Goal: Task Accomplishment & Management: Use online tool/utility

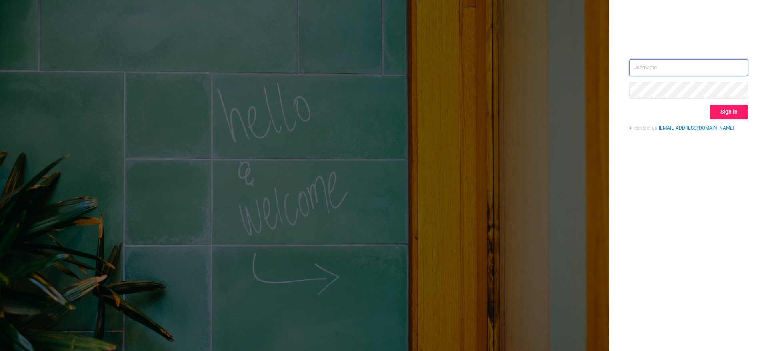
type input "[PERSON_NAME][EMAIL_ADDRESS][PERSON_NAME][DOMAIN_NAME]"
click at [729, 110] on button "Sign in" at bounding box center [729, 112] width 38 height 14
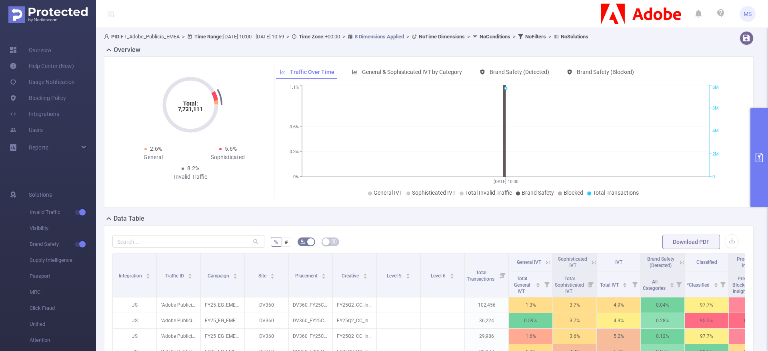
click at [758, 158] on icon "primary" at bounding box center [759, 158] width 10 height 10
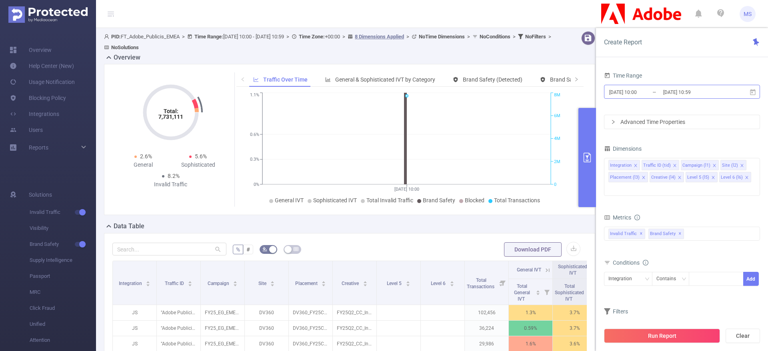
click at [636, 90] on input "[DATE] 10:00" at bounding box center [640, 92] width 65 height 11
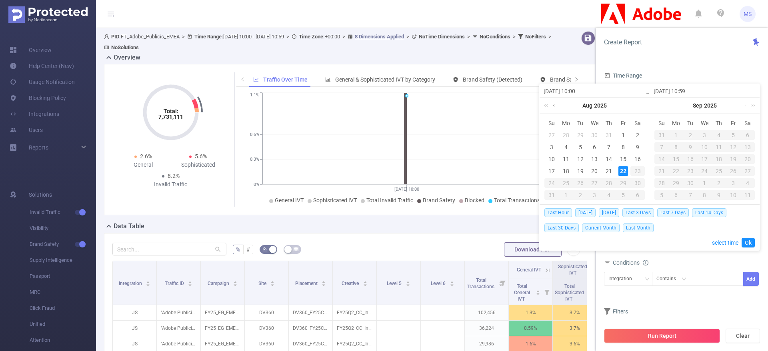
click at [553, 105] on link at bounding box center [554, 106] width 7 height 16
click at [579, 133] on div "1" at bounding box center [581, 135] width 10 height 10
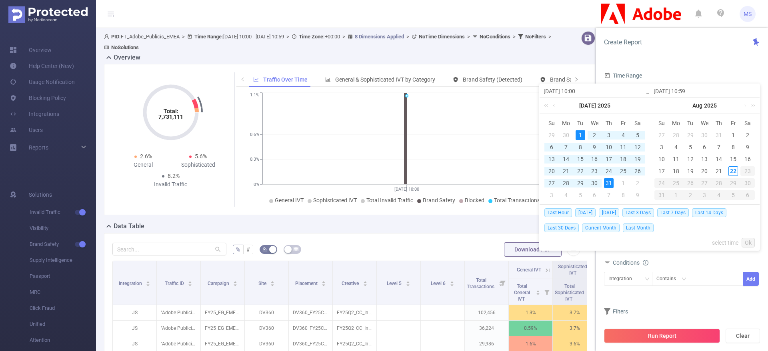
click at [608, 180] on div "31" at bounding box center [609, 183] width 10 height 10
type input "[DATE] 10:00"
type input "[DATE] 10:59"
type input "[DATE] 10:00"
type input "[DATE] 10:59"
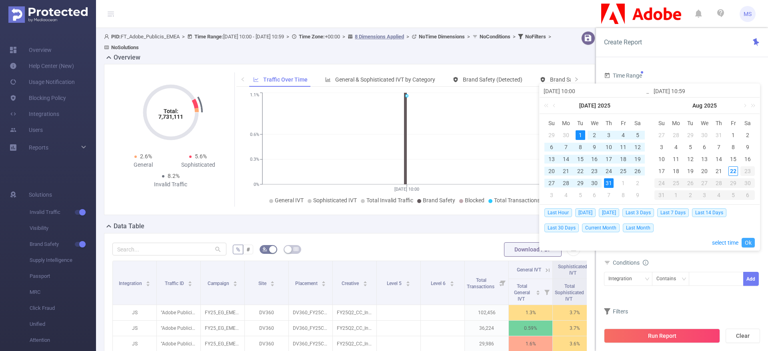
click at [746, 243] on link "Ok" at bounding box center [747, 243] width 13 height 10
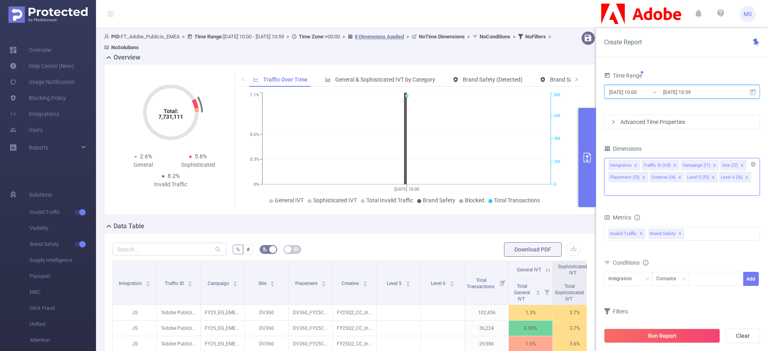
click at [635, 164] on icon "icon: close" at bounding box center [635, 166] width 4 height 4
click at [640, 166] on icon "icon: close" at bounding box center [641, 165] width 3 height 3
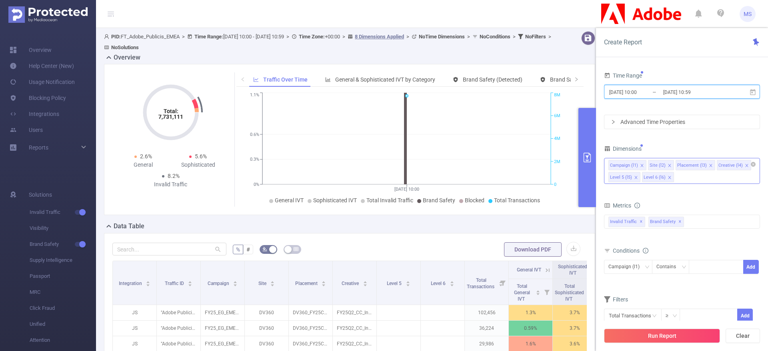
click at [745, 166] on icon "icon: close" at bounding box center [747, 166] width 4 height 4
click at [742, 165] on icon "icon: close" at bounding box center [744, 166] width 4 height 4
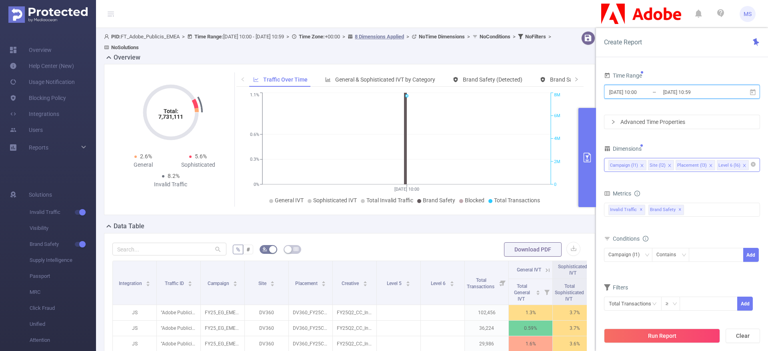
click at [742, 165] on icon "icon: close" at bounding box center [744, 166] width 4 height 4
click at [740, 165] on div "Campaign (l1) Site (l2) Placement (l3) Level 6 (l6)" at bounding box center [681, 164] width 147 height 13
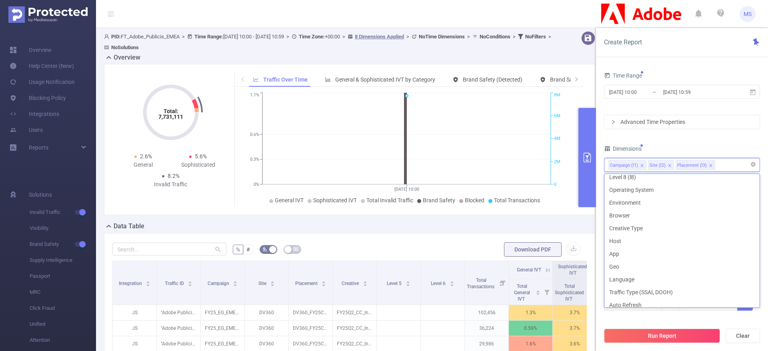
scroll to position [180, 0]
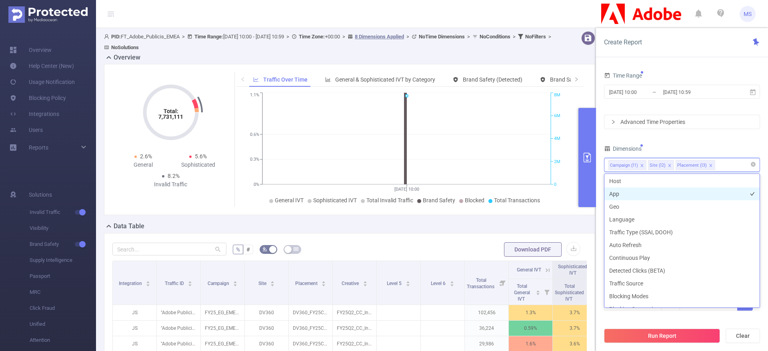
click at [630, 188] on li "App" at bounding box center [681, 194] width 155 height 13
click at [629, 182] on li "Host" at bounding box center [681, 181] width 155 height 13
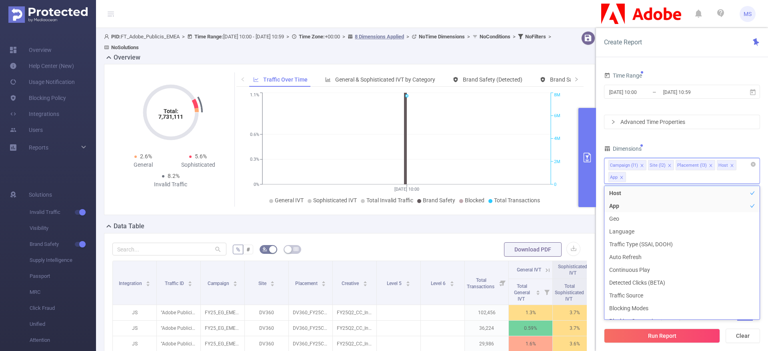
scroll to position [168, 0]
click at [623, 176] on icon "icon: close" at bounding box center [621, 177] width 3 height 3
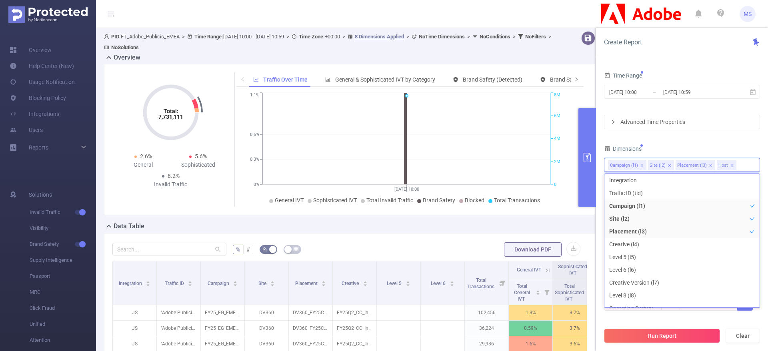
click at [725, 140] on div "Time Range [DATE] 10:00 _ [DATE] 10:59 Advanced Time Properties Dimensions Camp…" at bounding box center [682, 195] width 156 height 251
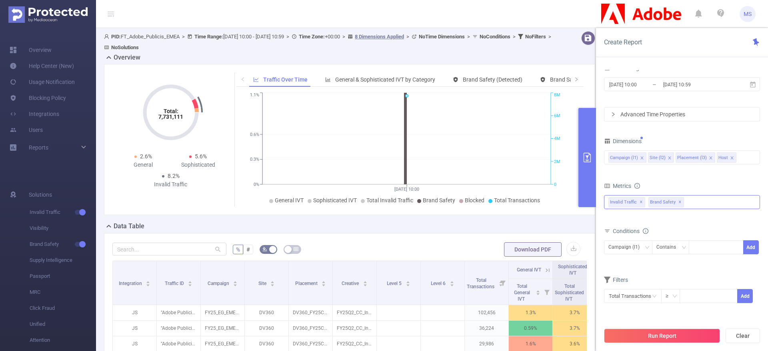
click at [614, 205] on span "Invalid Traffic ✕" at bounding box center [626, 202] width 37 height 10
click at [607, 206] on icon "icon: caret-down" at bounding box center [609, 206] width 4 height 4
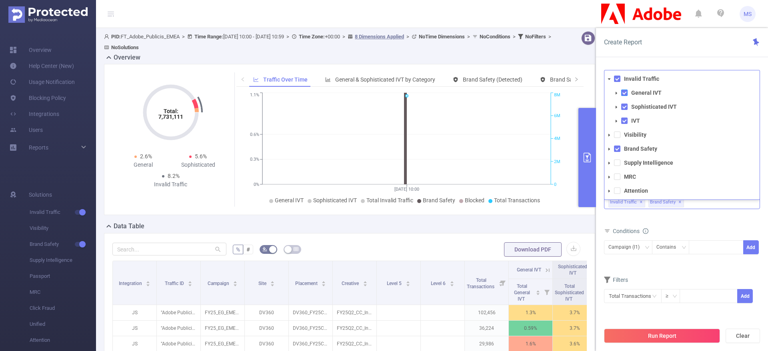
click at [625, 94] on span at bounding box center [624, 93] width 6 height 6
click at [625, 106] on span at bounding box center [624, 107] width 6 height 6
click at [623, 120] on span at bounding box center [624, 121] width 6 height 6
click at [609, 77] on icon "icon: caret-down" at bounding box center [609, 79] width 4 height 4
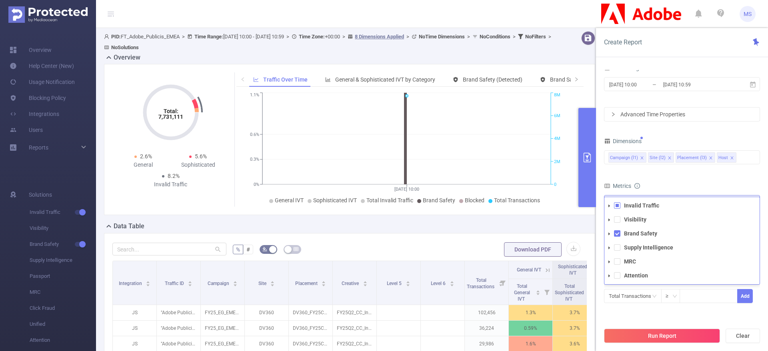
click at [610, 234] on icon "icon: caret-down" at bounding box center [609, 234] width 4 height 4
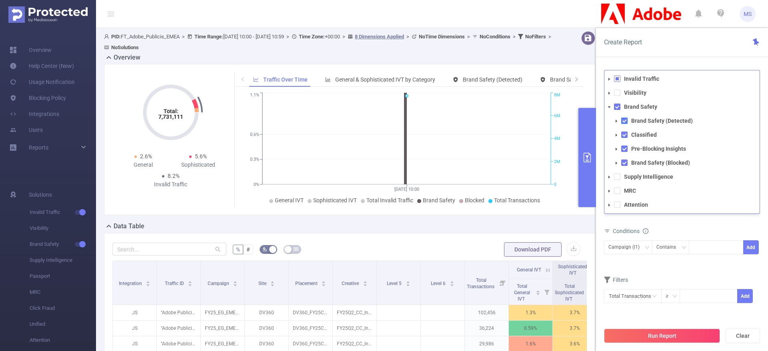
click at [625, 123] on span at bounding box center [624, 121] width 6 height 6
click at [625, 132] on span at bounding box center [624, 135] width 6 height 6
click at [624, 137] on span at bounding box center [624, 135] width 6 height 6
click at [623, 150] on span at bounding box center [624, 149] width 6 height 6
click at [623, 163] on span at bounding box center [624, 163] width 6 height 6
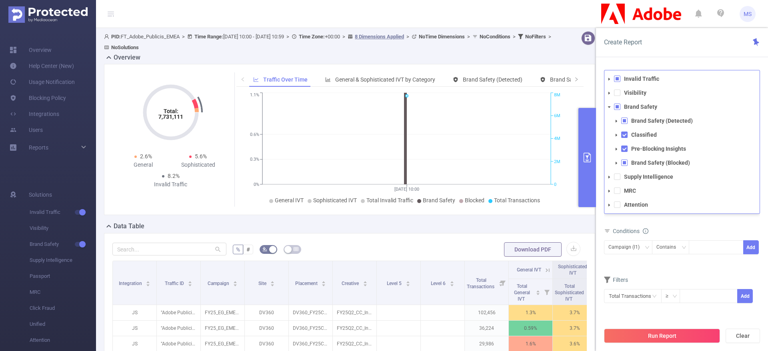
click at [608, 106] on icon "icon: caret-down" at bounding box center [609, 107] width 3 height 2
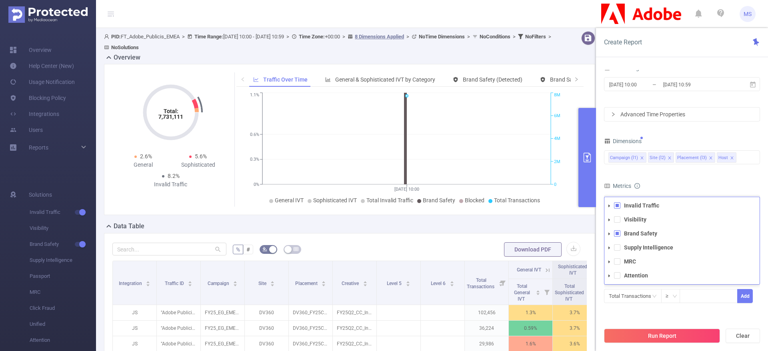
click at [702, 174] on form "Dimensions Campaign (l1) Site (l2) Placement (l3) Host Metrics Total IVT *Class…" at bounding box center [682, 225] width 156 height 178
click at [640, 252] on div "Campaign (l1)" at bounding box center [626, 247] width 37 height 13
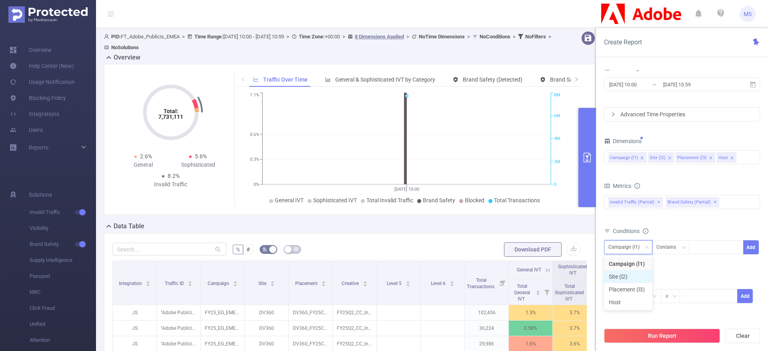
click at [626, 277] on li "Site (l2)" at bounding box center [628, 276] width 48 height 13
click at [704, 246] on div at bounding box center [716, 247] width 46 height 13
type input "26273"
click at [708, 266] on li "26273" at bounding box center [716, 264] width 55 height 13
click at [757, 250] on button "Add" at bounding box center [751, 247] width 16 height 14
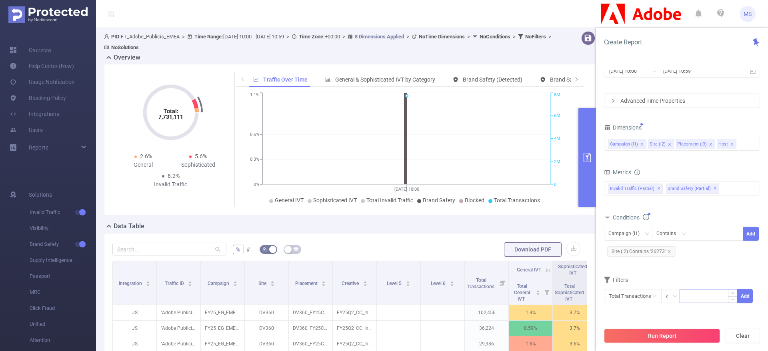
click at [692, 297] on input at bounding box center [708, 296] width 57 height 12
type input "30"
click at [751, 298] on button "Add" at bounding box center [745, 296] width 16 height 14
click at [701, 257] on div "Campaign (l1) Contains Add Site (l2) Contains '26273'" at bounding box center [682, 243] width 156 height 32
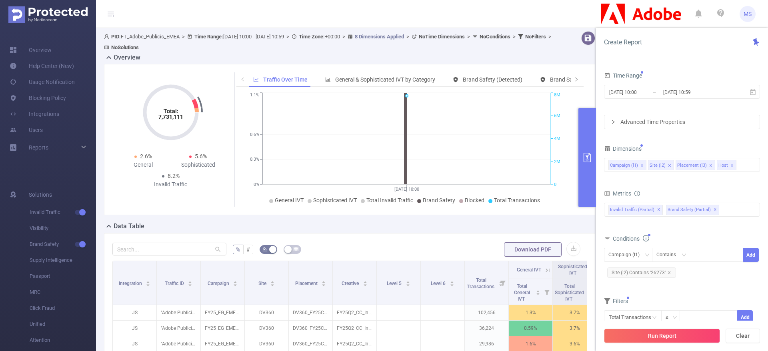
click at [655, 120] on div "Advanced Time Properties" at bounding box center [681, 122] width 155 height 14
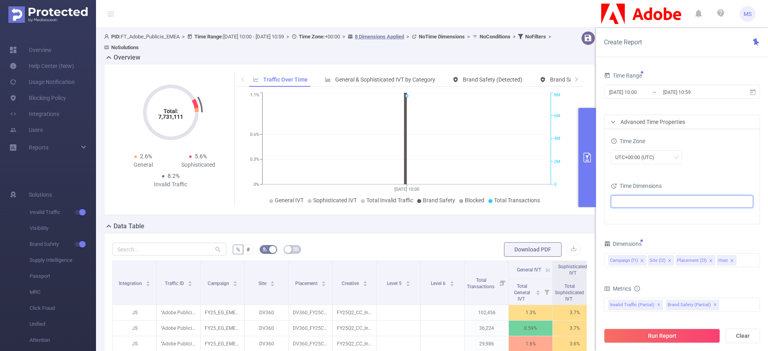
click at [648, 204] on ul at bounding box center [679, 202] width 132 height 12
click at [614, 228] on span at bounding box center [617, 231] width 10 height 10
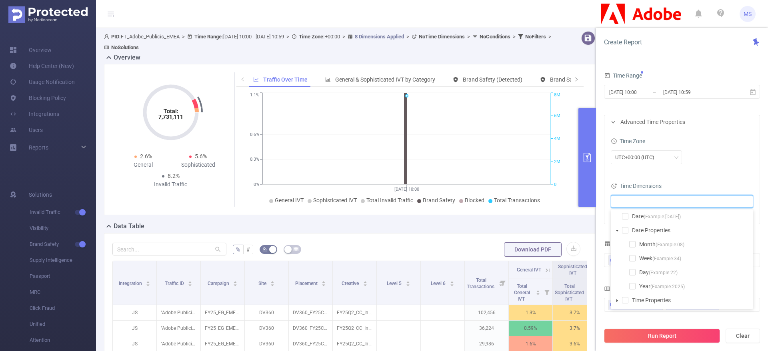
click at [630, 253] on li "Week (Example: 34 )" at bounding box center [685, 258] width 132 height 11
click at [631, 256] on span at bounding box center [632, 258] width 6 height 6
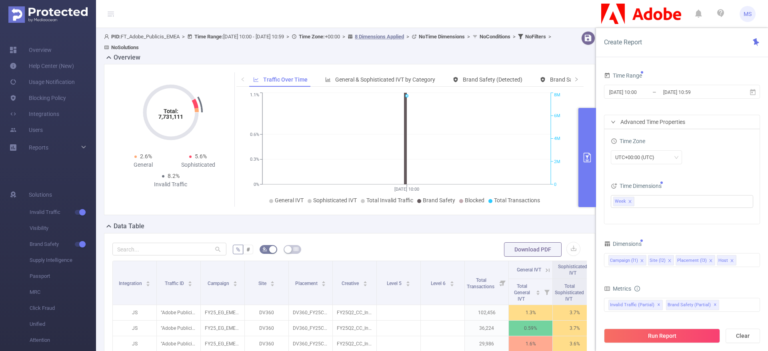
click at [737, 147] on div "Time Zone" at bounding box center [682, 142] width 142 height 13
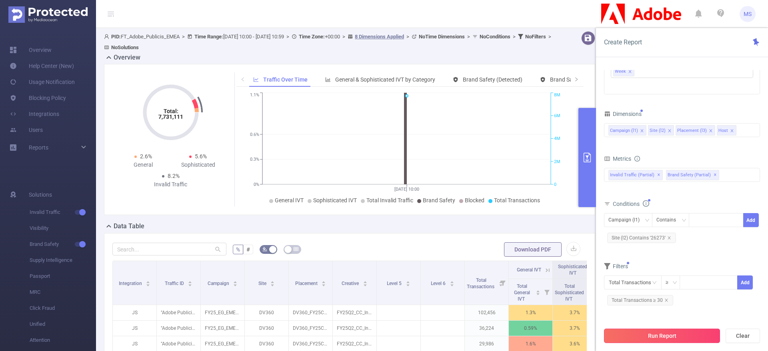
click at [657, 341] on button "Run Report" at bounding box center [662, 336] width 116 height 14
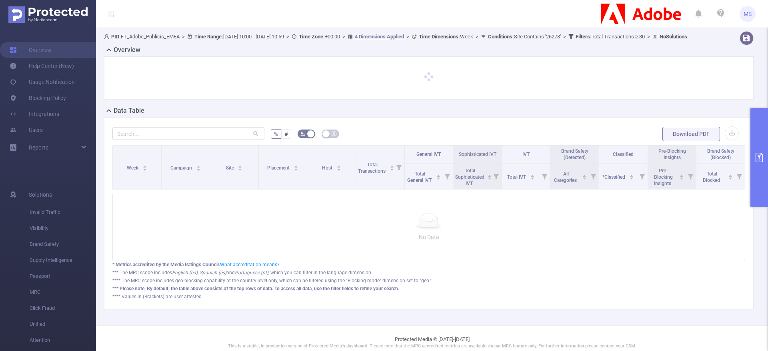
click at [761, 157] on icon "primary" at bounding box center [759, 158] width 10 height 10
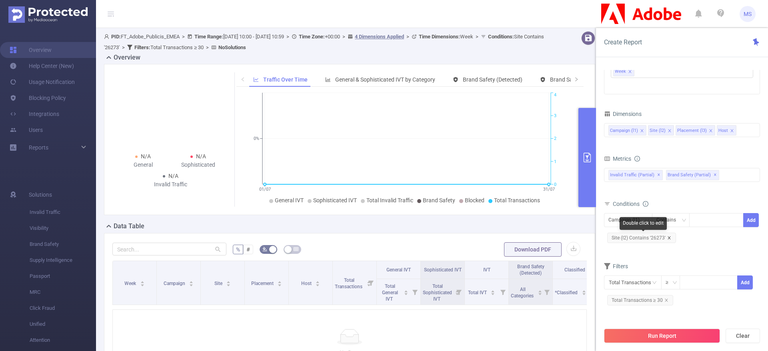
click at [670, 237] on icon "icon: close" at bounding box center [669, 238] width 4 height 4
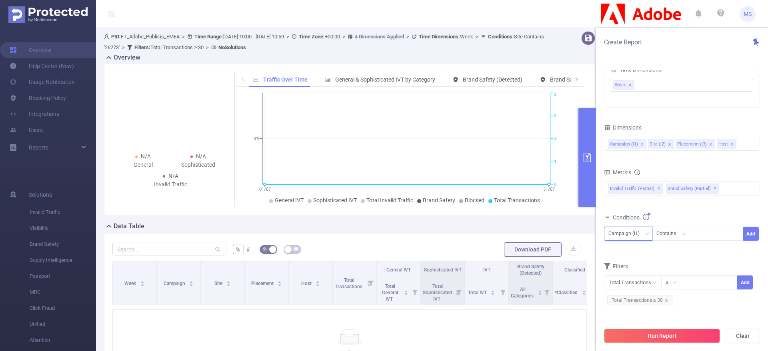
click at [649, 234] on div "Campaign (l1)" at bounding box center [628, 234] width 48 height 14
click at [629, 261] on li "Site (l2)" at bounding box center [628, 263] width 48 height 13
click at [711, 237] on div at bounding box center [716, 233] width 46 height 13
type input "nodalsai"
click at [750, 236] on button "Add" at bounding box center [751, 234] width 16 height 14
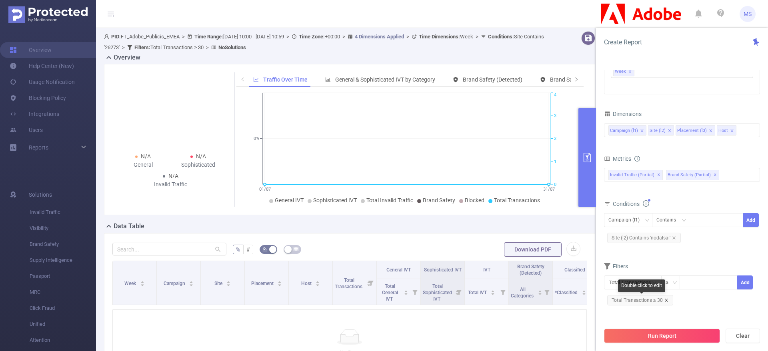
click at [665, 299] on icon "icon: close" at bounding box center [666, 300] width 4 height 4
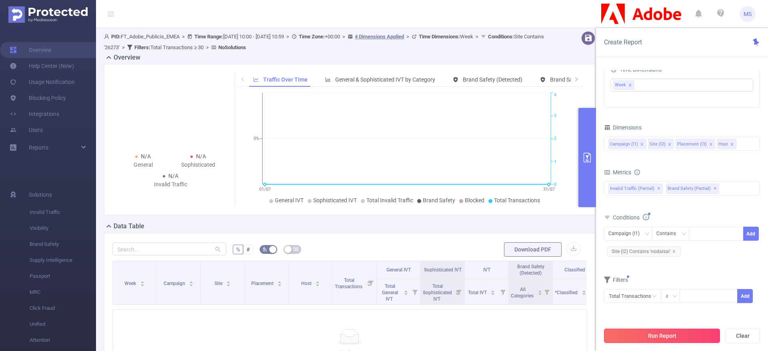
click at [679, 339] on button "Run Report" at bounding box center [662, 336] width 116 height 14
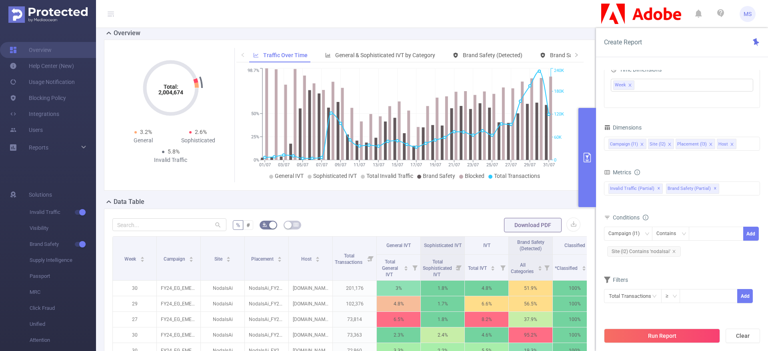
scroll to position [8, 0]
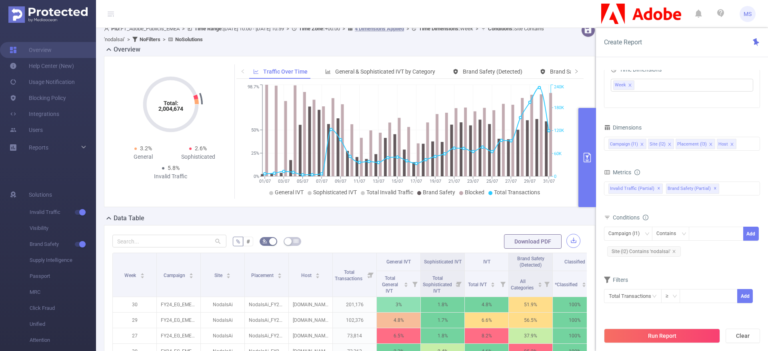
click at [566, 237] on button "button" at bounding box center [573, 241] width 14 height 14
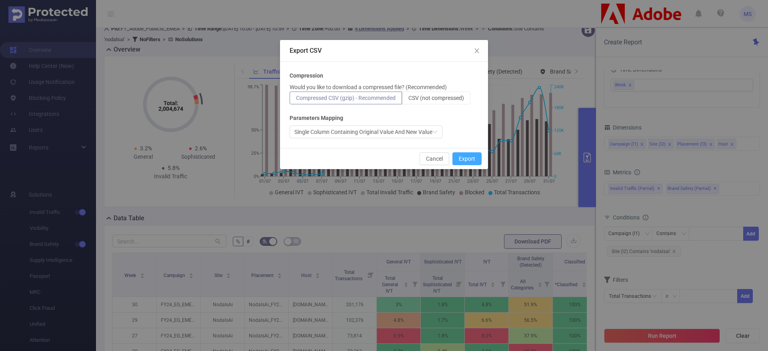
click at [468, 158] on button "Export" at bounding box center [466, 158] width 29 height 13
